Goal: Task Accomplishment & Management: Complete application form

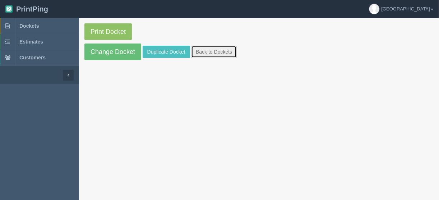
drag, startPoint x: 207, startPoint y: 51, endPoint x: 203, endPoint y: 50, distance: 4.3
click at [207, 51] on link "Back to Dockets" at bounding box center [214, 52] width 46 height 12
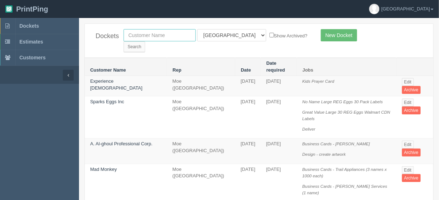
click at [138, 36] on input "text" at bounding box center [160, 35] width 72 height 12
type input "strathmore"
click at [229, 36] on select "All Users [PERSON_NAME] Test 1 [PERSON_NAME] [PERSON_NAME] [PERSON_NAME] France…" at bounding box center [231, 35] width 69 height 12
select select
click at [197, 29] on select "All Users Ali Ali Test 1 Aly Amy Ankit Arif Brandon Dan France Greg Jim Mark Ma…" at bounding box center [231, 35] width 69 height 12
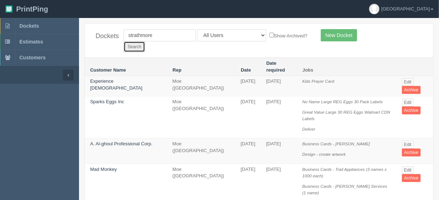
drag, startPoint x: 290, startPoint y: 33, endPoint x: 286, endPoint y: 33, distance: 4.0
click at [145, 41] on input "Search" at bounding box center [135, 46] width 22 height 11
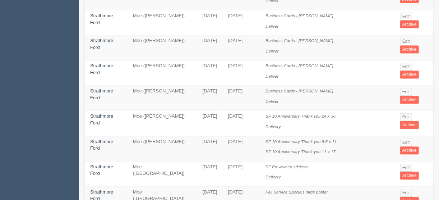
scroll to position [546, 0]
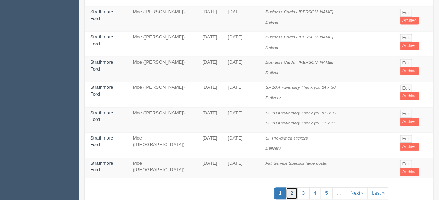
click at [294, 188] on link "2" at bounding box center [292, 194] width 12 height 12
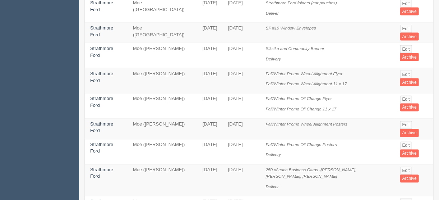
scroll to position [402, 0]
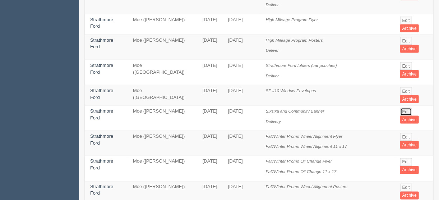
click at [402, 108] on link "Edit" at bounding box center [406, 112] width 12 height 8
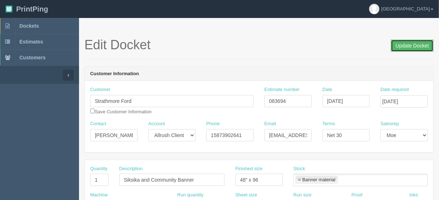
click at [409, 46] on input "Update Docket" at bounding box center [412, 46] width 43 height 12
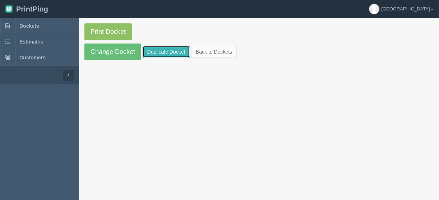
click at [167, 48] on link "Duplicate Docket" at bounding box center [166, 52] width 47 height 12
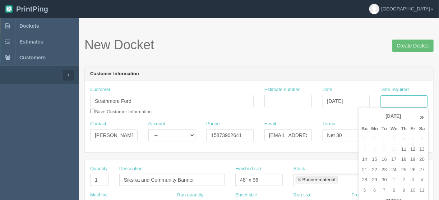
click at [387, 100] on input "Date required" at bounding box center [403, 101] width 47 height 12
click at [375, 169] on td "22" at bounding box center [375, 170] width 10 height 10
type input "[DATE]"
click at [256, 49] on h1 "New Docket Create Docket" at bounding box center [258, 45] width 349 height 14
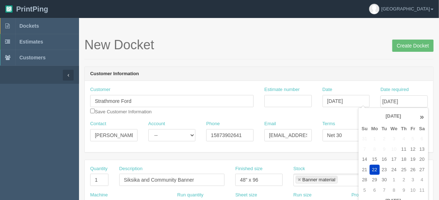
scroll to position [0, 0]
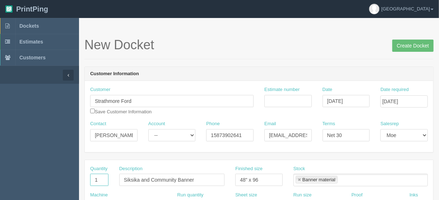
drag, startPoint x: 99, startPoint y: 178, endPoint x: 90, endPoint y: 177, distance: 9.4
click at [90, 177] on input "1" at bounding box center [99, 180] width 18 height 12
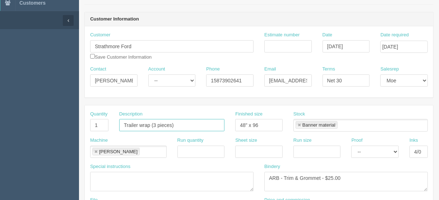
scroll to position [57, 0]
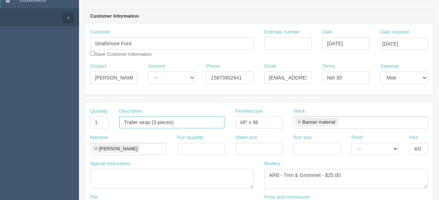
type input "Trailer wrap (3 pieces)"
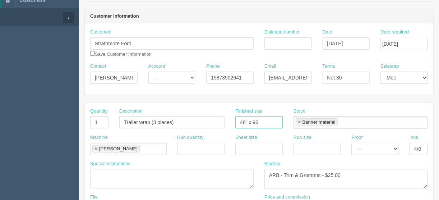
drag, startPoint x: 268, startPoint y: 122, endPoint x: 212, endPoint y: 128, distance: 56.3
click at [212, 128] on div "Quantity 1 Description Trailer wrap (3 pieces) Finished size 48" x 96 Stock Ban…" at bounding box center [259, 121] width 349 height 26
click at [298, 122] on link at bounding box center [299, 122] width 4 height 5
drag, startPoint x: 414, startPoint y: 148, endPoint x: 435, endPoint y: 144, distance: 21.1
click at [431, 145] on div "Inks 4/0" at bounding box center [418, 147] width 29 height 26
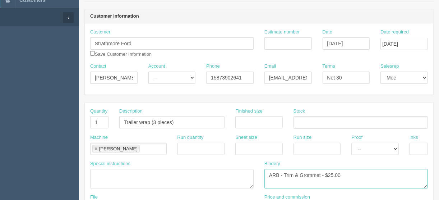
drag, startPoint x: 358, startPoint y: 171, endPoint x: 210, endPoint y: 183, distance: 148.2
click at [210, 183] on div "Special instructions Bindery ARB - Trim & Grommet - $25.00" at bounding box center [259, 176] width 349 height 33
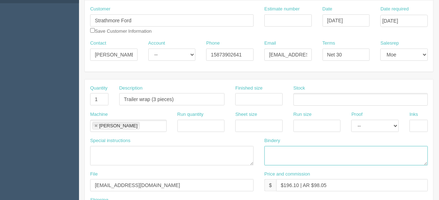
scroll to position [115, 0]
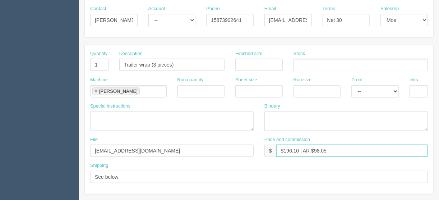
drag, startPoint x: 297, startPoint y: 149, endPoint x: 284, endPoint y: 150, distance: 13.3
click at [284, 150] on input "$196.10 | AR $98.05" at bounding box center [352, 150] width 152 height 12
drag, startPoint x: 340, startPoint y: 149, endPoint x: 317, endPoint y: 151, distance: 23.4
click at [317, 150] on input "$3685.00 | AR $98.05" at bounding box center [352, 150] width 152 height 12
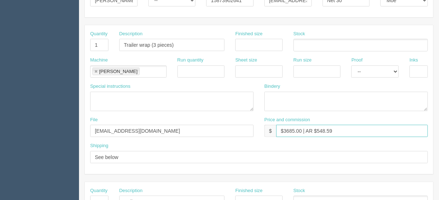
scroll to position [144, 0]
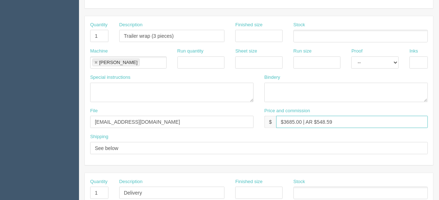
type input "$3685.00 | AR $548.59"
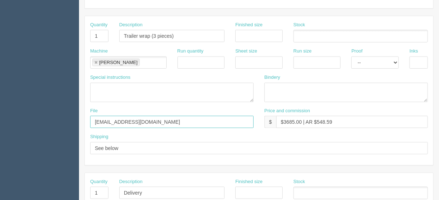
drag, startPoint x: 139, startPoint y: 122, endPoint x: 49, endPoint y: 120, distance: 90.6
click at [49, 121] on section "Dockets Estimates Customers" at bounding box center [219, 191] width 439 height 634
type input "Emailed to vendor"
click at [95, 61] on link at bounding box center [96, 62] width 4 height 5
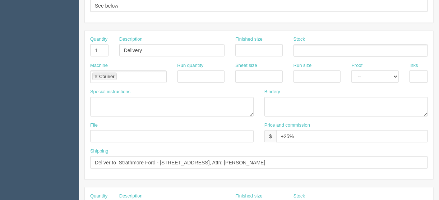
scroll to position [287, 0]
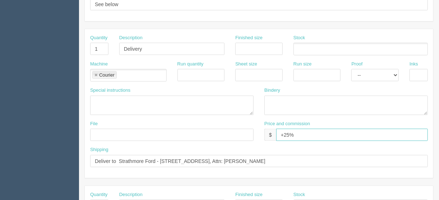
drag, startPoint x: 303, startPoint y: 132, endPoint x: 267, endPoint y: 135, distance: 35.4
click at [266, 135] on div "$ +25%" at bounding box center [345, 135] width 163 height 12
type input "$______________________"
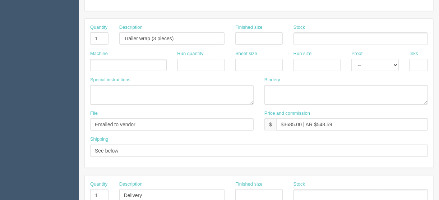
scroll to position [133, 0]
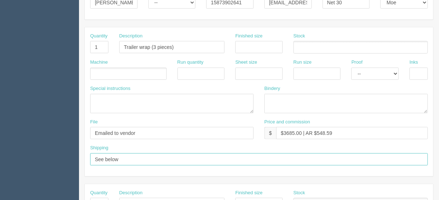
drag, startPoint x: 132, startPoint y: 156, endPoint x: 68, endPoint y: 158, distance: 64.7
click at [68, 158] on section "Dockets Estimates Customers" at bounding box center [219, 202] width 439 height 634
type input "See shipping line below"
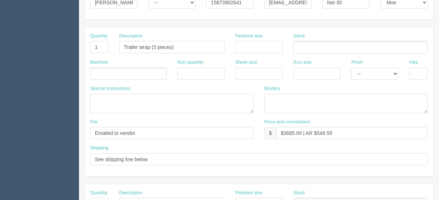
click at [108, 73] on ul at bounding box center [128, 74] width 77 height 13
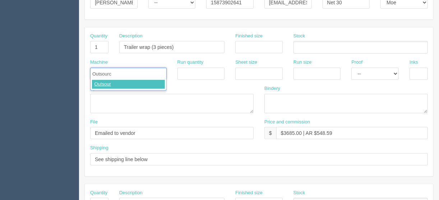
type input "Outsource"
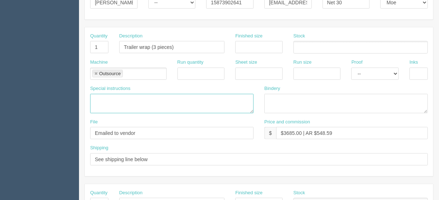
click at [95, 97] on textarea at bounding box center [171, 103] width 163 height 19
click at [149, 97] on textarea "PO to Process Color:" at bounding box center [171, 103] width 163 height 19
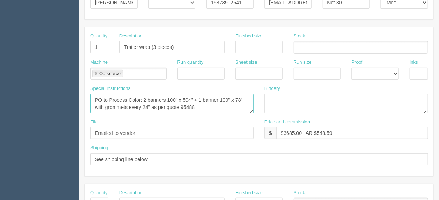
scroll to position [4, 0]
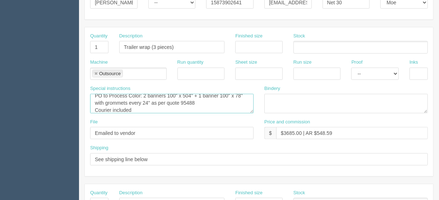
drag, startPoint x: 193, startPoint y: 94, endPoint x: 197, endPoint y: 99, distance: 6.1
click at [194, 94] on textarea "PO to Process Color: 2 banners 100" x 504" + 1 banner 100" x 78" with grommets …" at bounding box center [171, 103] width 163 height 19
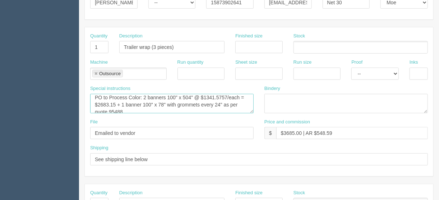
click at [165, 102] on textarea "PO to Process Color: 2 banners 100" x 504" @ $1341.5757/each = $2683.15 + 1 ban…" at bounding box center [171, 103] width 163 height 19
click at [148, 109] on textarea "PO to Process Color: 2 banners 100" x 504" @ $1341.5757/each = $2683.15 + 1 ban…" at bounding box center [171, 103] width 163 height 19
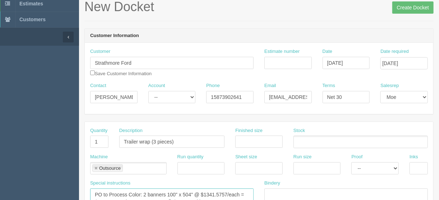
scroll to position [0, 0]
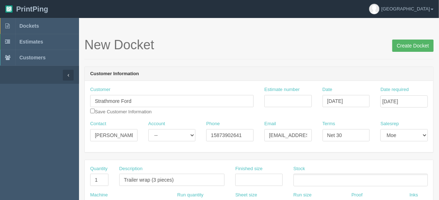
type textarea "PO to Process Color: 2 banners 100" x 504" @ $1341.5757/each = $2683.15 + 1 ban…"
click at [413, 46] on input "Create Docket" at bounding box center [412, 46] width 41 height 12
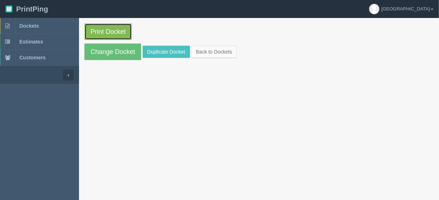
click at [105, 31] on link "Print Docket" at bounding box center [107, 31] width 47 height 17
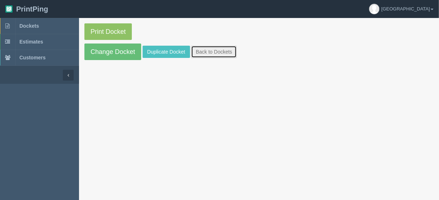
click at [218, 50] on link "Back to Dockets" at bounding box center [214, 52] width 46 height 12
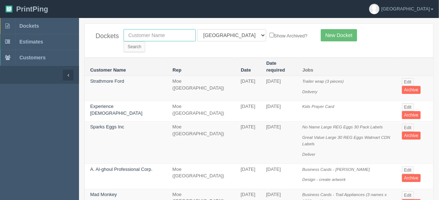
click at [161, 36] on input "text" at bounding box center [160, 35] width 72 height 12
type input "quick"
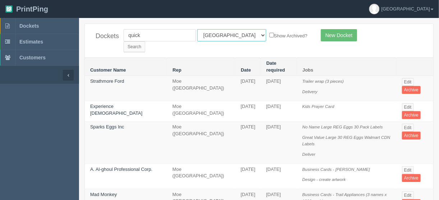
click at [229, 33] on select "All Users [PERSON_NAME] Test 1 [PERSON_NAME] [PERSON_NAME] [PERSON_NAME] France…" at bounding box center [231, 35] width 69 height 12
select select
click at [197, 29] on select "All Users [PERSON_NAME] Test 1 [PERSON_NAME] [PERSON_NAME] [PERSON_NAME] France…" at bounding box center [231, 35] width 69 height 12
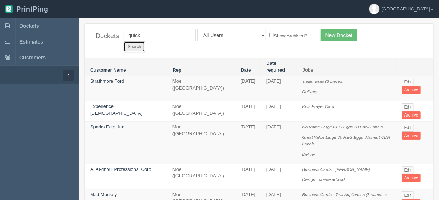
click at [145, 41] on input "Search" at bounding box center [135, 46] width 22 height 11
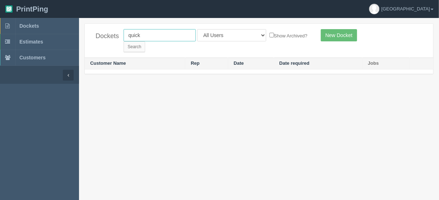
drag, startPoint x: 144, startPoint y: 36, endPoint x: 83, endPoint y: 43, distance: 61.6
click at [83, 43] on div "Dockets quick All Users [PERSON_NAME] Test 1 [PERSON_NAME] [PERSON_NAME] [PERSO…" at bounding box center [259, 52] width 360 height 58
type input "hello"
click at [145, 41] on input "Search" at bounding box center [135, 46] width 22 height 11
drag, startPoint x: 156, startPoint y: 34, endPoint x: 123, endPoint y: 37, distance: 32.9
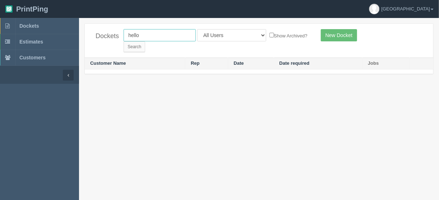
click at [124, 37] on input "hello" at bounding box center [160, 35] width 72 height 12
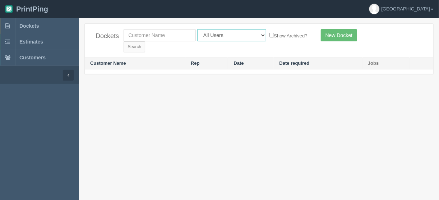
click at [229, 34] on select "All Users Ali Ali Test 1 Aly Amy Ankit Arif Brandon Dan France Greg Jim Mark Ma…" at bounding box center [231, 35] width 69 height 12
select select "14"
click at [197, 29] on select "All Users Ali Ali Test 1 Aly Amy Ankit Arif Brandon Dan France Greg Jim Mark Ma…" at bounding box center [231, 35] width 69 height 12
click at [145, 41] on input "Search" at bounding box center [135, 46] width 22 height 11
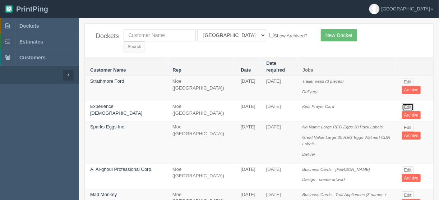
click at [408, 103] on link "Edit" at bounding box center [408, 107] width 12 height 8
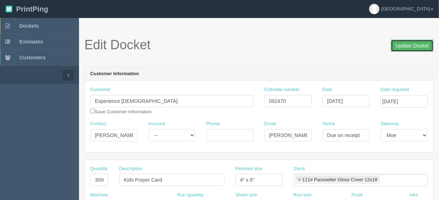
click at [407, 45] on input "Update Docket" at bounding box center [412, 46] width 43 height 12
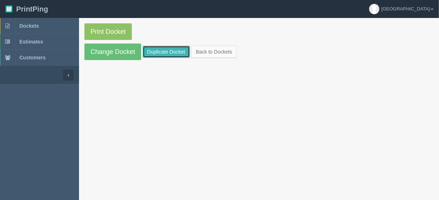
click at [161, 51] on link "Duplicate Docket" at bounding box center [166, 52] width 47 height 12
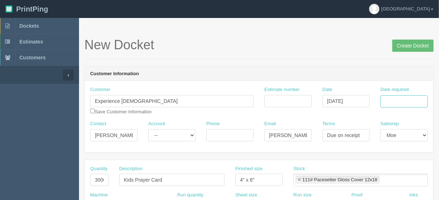
click at [396, 99] on input "Date required" at bounding box center [403, 101] width 47 height 12
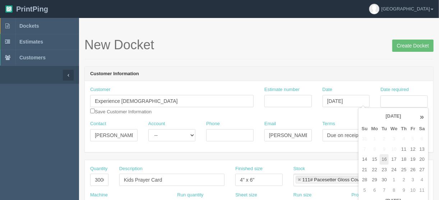
click at [384, 159] on td "16" at bounding box center [384, 159] width 9 height 10
click at [401, 159] on td "18" at bounding box center [403, 159] width 9 height 10
type input "[DATE]"
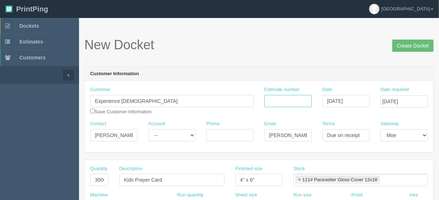
click at [290, 99] on input "Estimate number" at bounding box center [287, 101] width 47 height 12
type input "092470"
drag, startPoint x: 101, startPoint y: 179, endPoint x: 83, endPoint y: 175, distance: 17.9
type input "500"
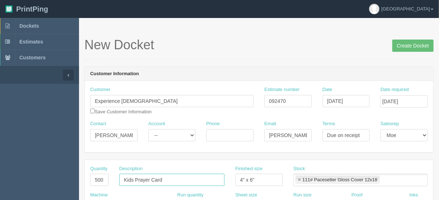
click at [123, 182] on input "Kids Prayer Card" at bounding box center [171, 180] width 105 height 12
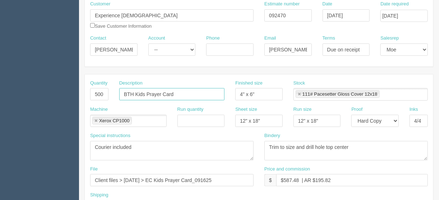
scroll to position [86, 0]
type input "BTH Kids Prayer Card"
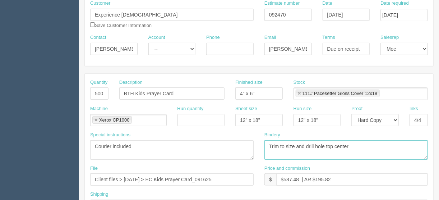
click at [315, 145] on textarea "Trim to size and drill hole top center" at bounding box center [345, 149] width 163 height 19
type textarea "Trim to size and drill 0.25" hole top center"
click at [172, 177] on input "Client files > September 2025 > EC Kids Prayer Card_091625" at bounding box center [171, 179] width 163 height 12
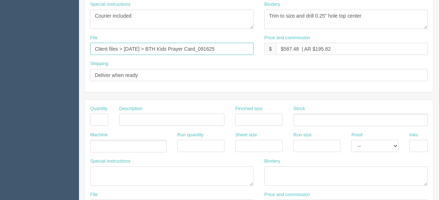
scroll to position [115, 0]
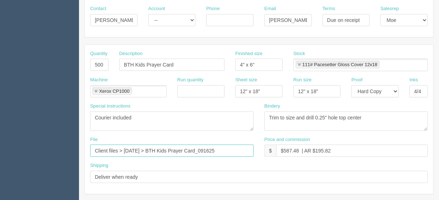
type input "Client files > September 2025 > BTH Kids Prayer Card_091625"
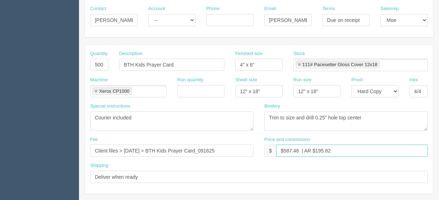
drag, startPoint x: 298, startPoint y: 148, endPoint x: 283, endPoint y: 149, distance: 15.1
click at [283, 149] on input "$587.48 | AR $195.82" at bounding box center [352, 150] width 152 height 12
drag, startPoint x: 334, startPoint y: 148, endPoint x: 315, endPoint y: 149, distance: 19.1
click at [315, 149] on input "$186.10 | AR $195.82" at bounding box center [352, 150] width 152 height 12
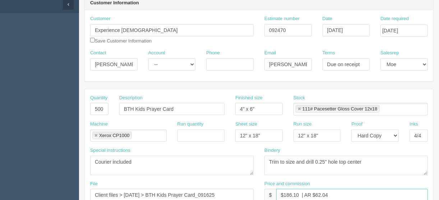
scroll to position [0, 0]
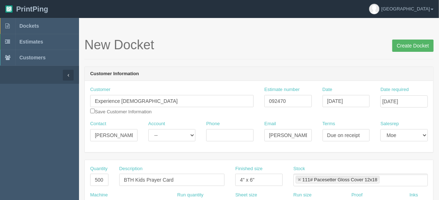
type input "$186.10 | AR $62.04"
click at [412, 45] on input "Create Docket" at bounding box center [412, 46] width 41 height 12
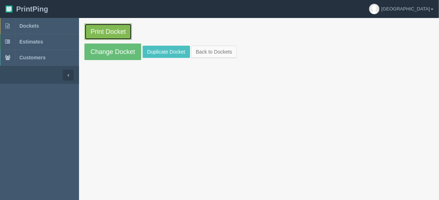
click at [115, 29] on link "Print Docket" at bounding box center [107, 31] width 47 height 17
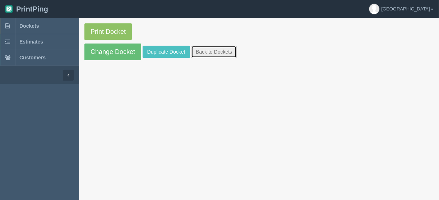
drag, startPoint x: 207, startPoint y: 52, endPoint x: 212, endPoint y: 44, distance: 9.6
click at [207, 52] on link "Back to Dockets" at bounding box center [214, 52] width 46 height 12
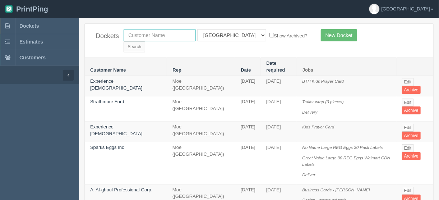
click at [157, 33] on input "text" at bounding box center [160, 35] width 72 height 12
type input "impact s"
click at [145, 41] on input "Search" at bounding box center [135, 46] width 22 height 11
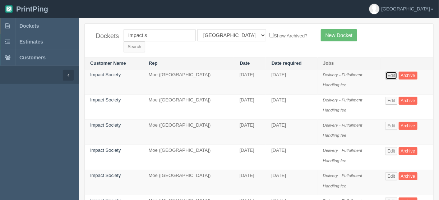
click at [391, 71] on link "Edit" at bounding box center [392, 75] width 12 height 8
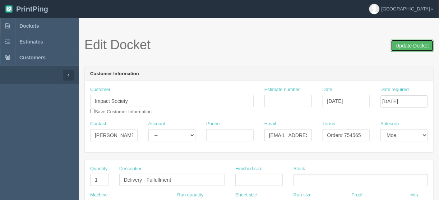
click at [412, 45] on input "Update Docket" at bounding box center [412, 46] width 43 height 12
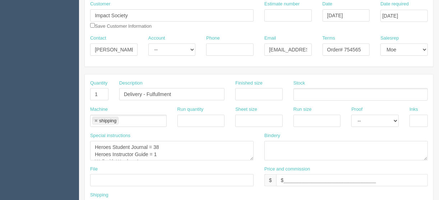
scroll to position [29, 0]
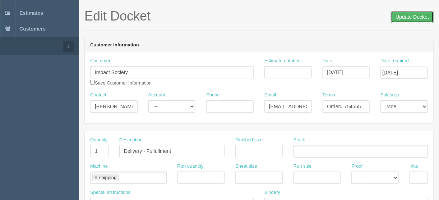
click at [411, 17] on input "Update Docket" at bounding box center [412, 17] width 43 height 12
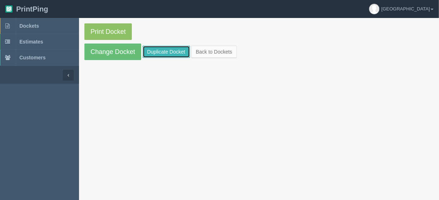
click at [173, 52] on link "Duplicate Docket" at bounding box center [166, 52] width 47 height 12
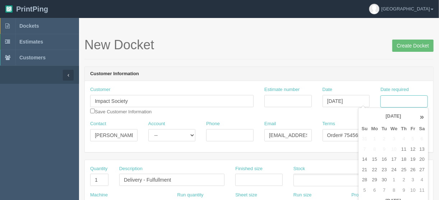
click at [396, 100] on input "Date required" at bounding box center [403, 101] width 47 height 12
click at [384, 158] on td "16" at bounding box center [384, 159] width 9 height 10
click at [393, 158] on td "17" at bounding box center [394, 159] width 10 height 10
type input "[DATE]"
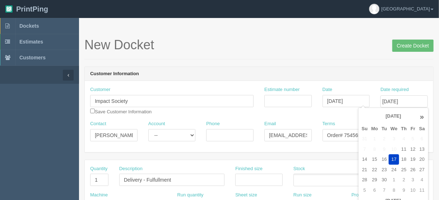
click at [292, 51] on h1 "New Docket Create Docket" at bounding box center [258, 45] width 349 height 14
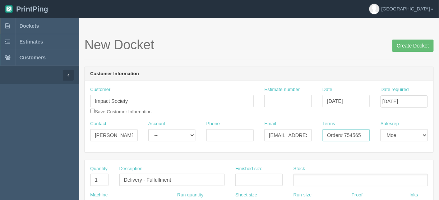
click at [363, 134] on input "Order# 754565" at bounding box center [346, 135] width 47 height 12
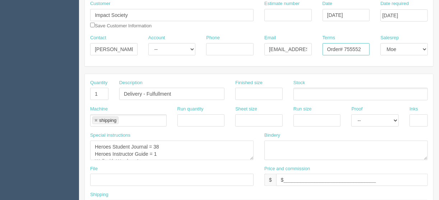
scroll to position [86, 0]
type input "Order# 755552"
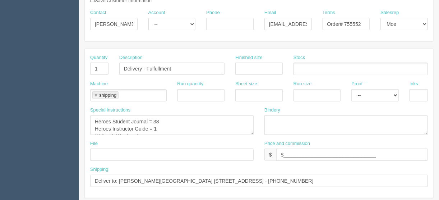
scroll to position [172, 0]
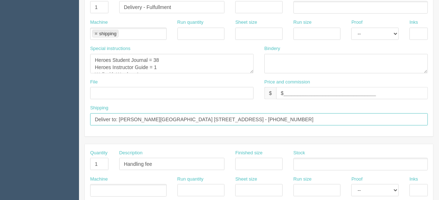
drag, startPoint x: 346, startPoint y: 115, endPoint x: 119, endPoint y: 120, distance: 226.4
click at [119, 120] on input "Deliver to: Les Worthington Wabamun School 5305 50 St, PO Box 120 Wabamun, AB T…" at bounding box center [259, 119] width 338 height 12
paste input "Chris Banas Meridian Heights 4119 43 St Stony Plain Alberta, AB T7Z 1R2 Canada …"
click at [303, 118] on input "Deliver to: Chris Banas Meridian Heights 4119 43 St Stony Plain Alberta, AB T7Z…" at bounding box center [259, 119] width 338 height 12
type input "Deliver to: Chris Banas Meridian Heights 4119 43 St Stony Plain Alberta, AB T7Z…"
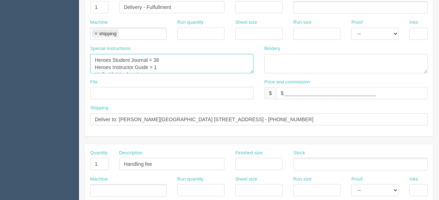
click at [158, 60] on textarea "Heroes Student Journal = 38 Heroes Instructor Guide = 1 Wall with Words = 1" at bounding box center [171, 63] width 163 height 19
drag, startPoint x: 161, startPoint y: 60, endPoint x: 80, endPoint y: 55, distance: 81.4
click at [80, 55] on section "New Docket Create Docket Customer Information Customer Impact Society Save Cust…" at bounding box center [259, 163] width 360 height 634
click at [174, 63] on textarea "Heroes Student Journal = 38 Heroes Instructor Guide = 1 Wall with Words = 1" at bounding box center [171, 63] width 163 height 19
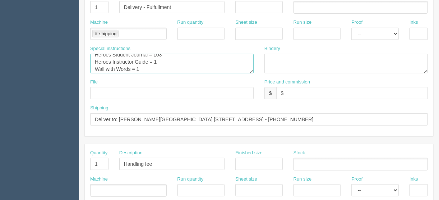
scroll to position [7, 0]
drag, startPoint x: 144, startPoint y: 66, endPoint x: 74, endPoint y: 66, distance: 70.1
click at [74, 66] on section "Dockets Estimates Customers" at bounding box center [219, 163] width 439 height 634
paste textarea "Heroes Student Journal = 103 Heroes Instructor Guide"
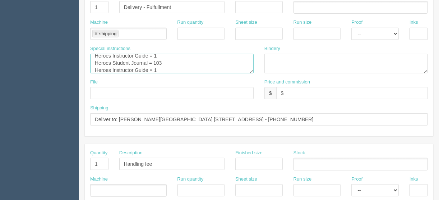
click at [110, 60] on textarea "Heroes Student Journal = 38 Heroes Instructor Guide = 1 Wall with Words = 1" at bounding box center [171, 63] width 163 height 19
click at [165, 60] on textarea "Heroes Student Journal = 38 Heroes Instructor Guide = 1 Wall with Words = 1" at bounding box center [171, 63] width 163 height 19
click at [110, 69] on textarea "Heroes Student Journal = 38 Heroes Instructor Guide = 1 Wall with Words = 1" at bounding box center [171, 63] width 163 height 19
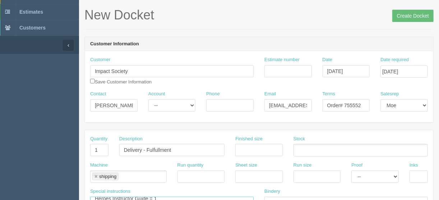
scroll to position [0, 0]
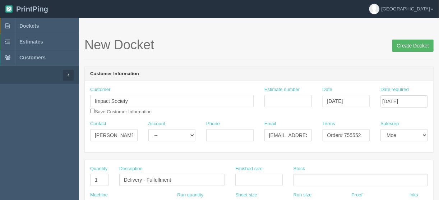
type textarea "Heroes Student Journal = 103 Heroes Instructor Guide = 1 Heroes2 Student Journa…"
click at [408, 46] on input "Create Docket" at bounding box center [412, 46] width 41 height 12
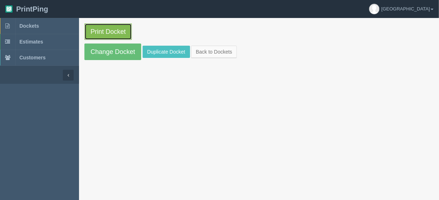
click at [100, 31] on link "Print Docket" at bounding box center [107, 31] width 47 height 17
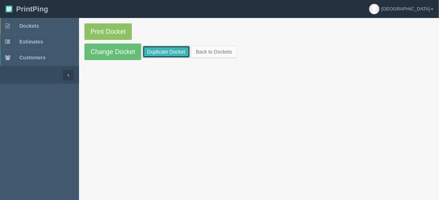
click at [169, 47] on link "Duplicate Docket" at bounding box center [166, 52] width 47 height 12
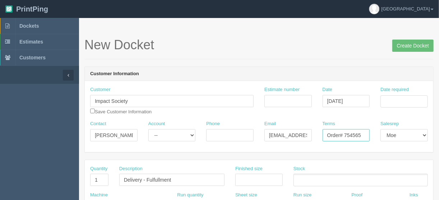
click at [361, 136] on input "Order# 754565" at bounding box center [346, 135] width 47 height 12
type input "Order# 755556"
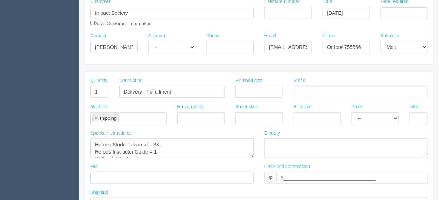
scroll to position [201, 0]
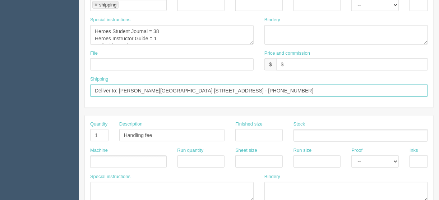
drag, startPoint x: 346, startPoint y: 88, endPoint x: 119, endPoint y: 90, distance: 226.4
click at [119, 90] on input "Deliver to: Les Worthington Wabamun School 5305 50 St, PO Box 120 Wabamun, AB T…" at bounding box center [259, 90] width 338 height 12
paste input "Chris Banas High Park 40 Highridge Way Stony Plain, AB T7Z 1R6 Canada (780) 298…"
click at [285, 88] on input "Deliver to: Chris Banas High Park 40 Highridge Way Stony Plain, AB T7Z 1R6 Cana…" at bounding box center [259, 90] width 338 height 12
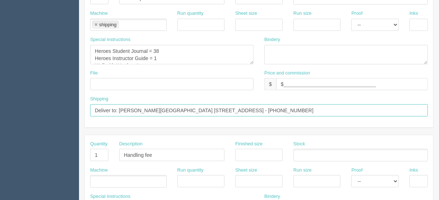
scroll to position [172, 0]
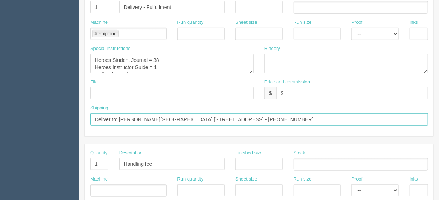
type input "Deliver to: Chris Banas High Park 40 Highridge Way Stony Plain, AB T7Z 1R6 - (7…"
click at [165, 55] on textarea "Heroes Student Journal = 38 Heroes Instructor Guide = 1 Wall with Words = 1" at bounding box center [171, 63] width 163 height 19
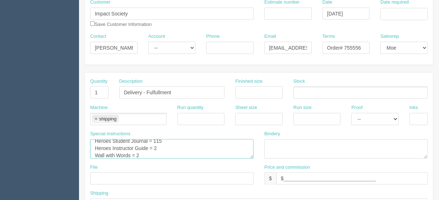
scroll to position [29, 0]
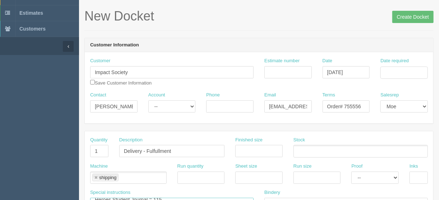
type textarea "Heroes Student Journal = 115 Heroes Instructor Guide = 2 Wall with Words = 2"
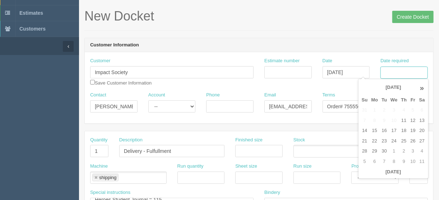
click at [398, 70] on input "Date required" at bounding box center [403, 72] width 47 height 12
click at [385, 131] on td "16" at bounding box center [384, 130] width 9 height 10
click at [392, 129] on td "17" at bounding box center [394, 130] width 10 height 10
type input "September 17, 2025"
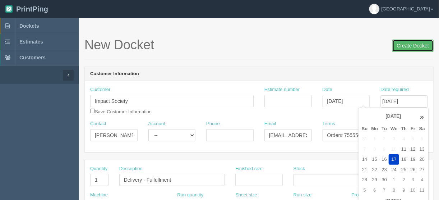
click at [410, 46] on input "Create Docket" at bounding box center [412, 46] width 41 height 12
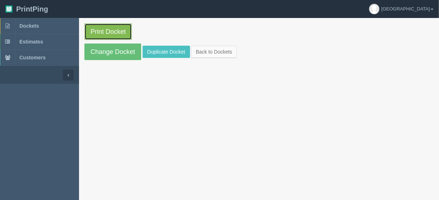
click at [107, 32] on link "Print Docket" at bounding box center [107, 31] width 47 height 17
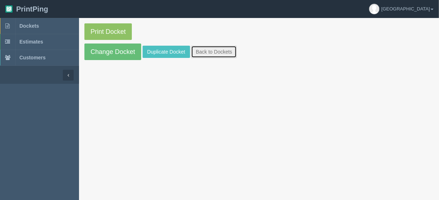
click at [219, 50] on link "Back to Dockets" at bounding box center [214, 52] width 46 height 12
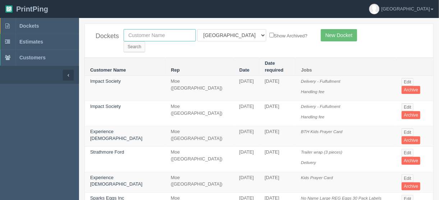
click at [136, 31] on input "text" at bounding box center [160, 35] width 72 height 12
type input "escape"
click at [145, 41] on input "Search" at bounding box center [135, 46] width 22 height 11
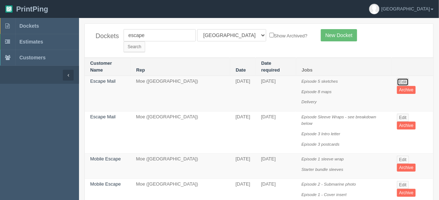
click at [401, 78] on link "Edit" at bounding box center [403, 82] width 12 height 8
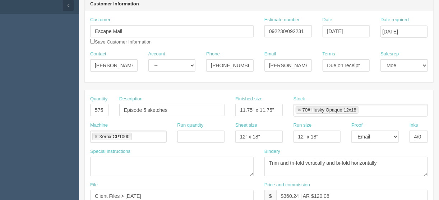
scroll to position [86, 0]
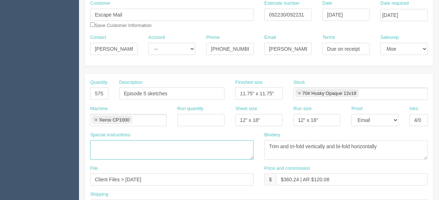
click at [96, 140] on textarea at bounding box center [171, 149] width 163 height 19
drag, startPoint x: 209, startPoint y: 145, endPoint x: 74, endPoint y: 150, distance: 134.8
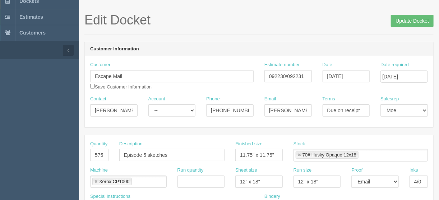
scroll to position [0, 0]
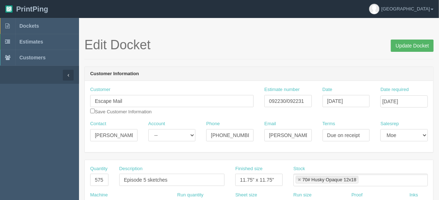
type textarea "PLEASE MAKE SURE IT FITS A #10 ENVELOPE"
click at [413, 45] on input "Update Docket" at bounding box center [412, 46] width 43 height 12
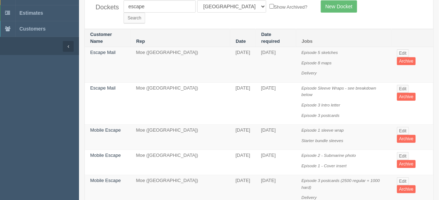
scroll to position [29, 0]
